Goal: Find specific page/section: Find specific page/section

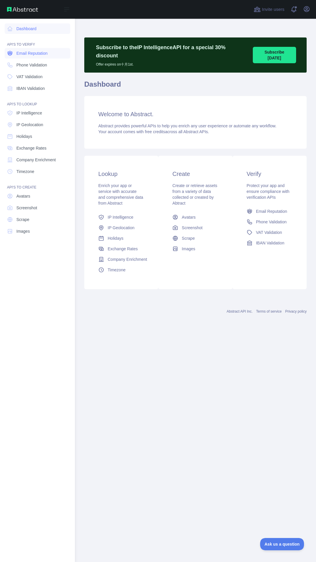
click at [20, 54] on span "Email Reputation" at bounding box center [31, 53] width 31 height 6
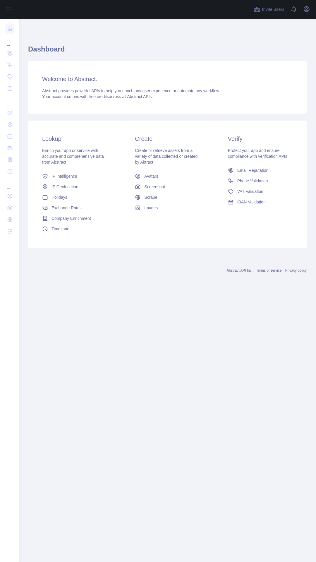
click at [267, 118] on div "Lookup Enrich your app or service with accurate and comprehensive data from Abs…" at bounding box center [167, 184] width 279 height 135
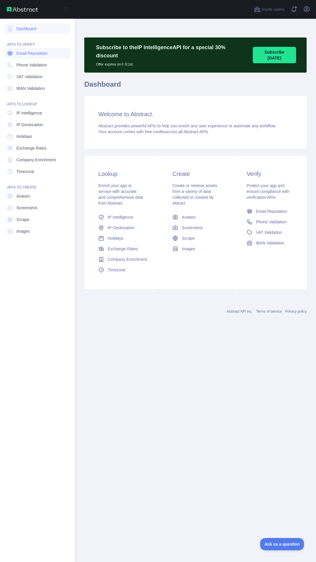
click at [24, 54] on span "Email Reputation" at bounding box center [31, 53] width 31 height 6
